Goal: Task Accomplishment & Management: Use online tool/utility

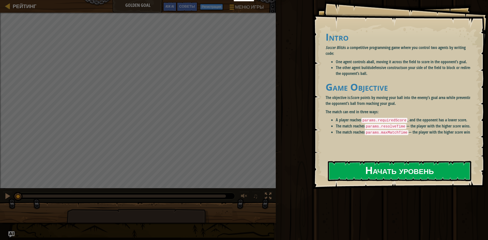
click at [433, 180] on button "Начать уровень" at bounding box center [399, 171] width 143 height 20
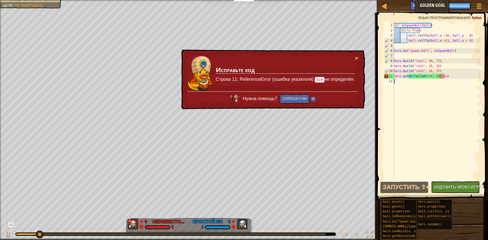
drag, startPoint x: 452, startPoint y: 79, endPoint x: 418, endPoint y: 79, distance: 33.3
click at [418, 79] on div "def onSpawnBall ( ball ) : while True : ball . rollTo ( ball . x + 10 , ball . …" at bounding box center [436, 107] width 87 height 168
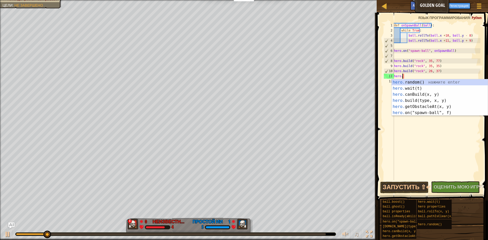
type textarea "h"
